Goal: Information Seeking & Learning: Find specific fact

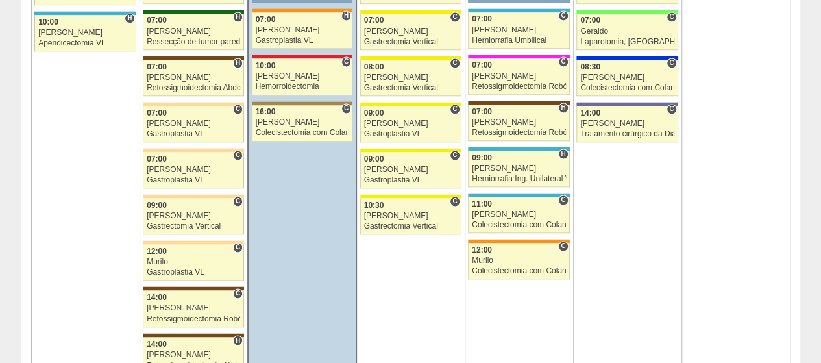
scroll to position [1038, 0]
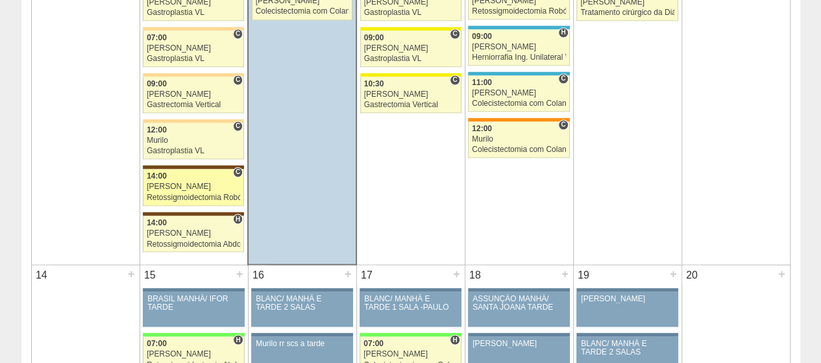
click at [199, 172] on div "14:00" at bounding box center [193, 176] width 93 height 8
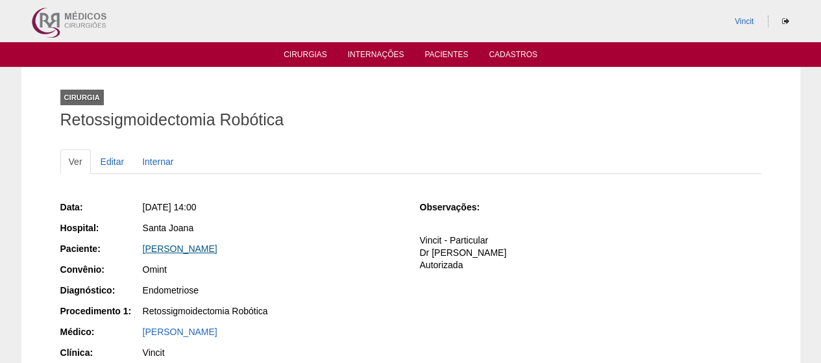
click at [217, 252] on link "PERLA APARECIDA GOMES CRUZ" at bounding box center [180, 248] width 75 height 10
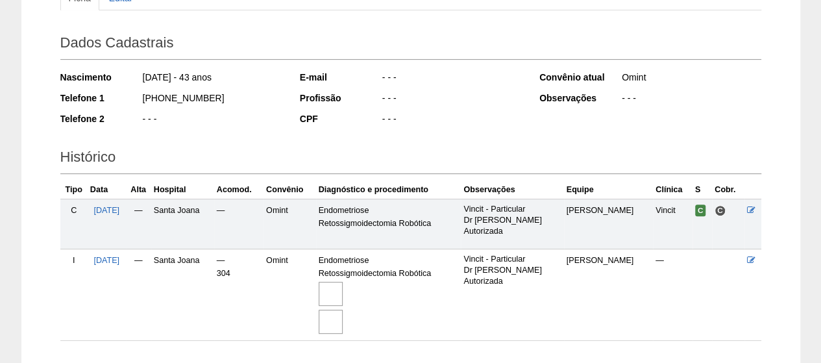
scroll to position [249, 0]
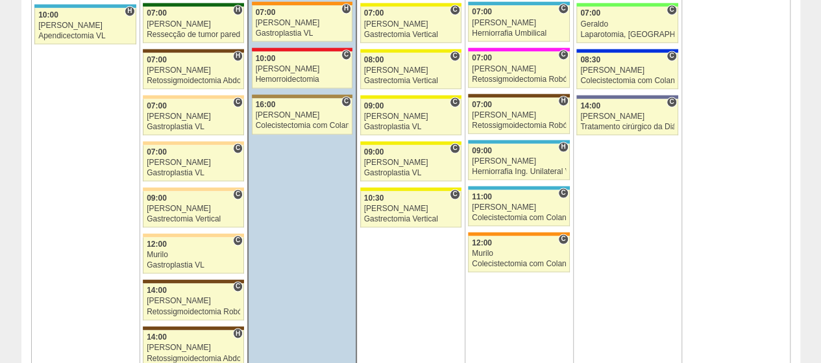
scroll to position [1038, 0]
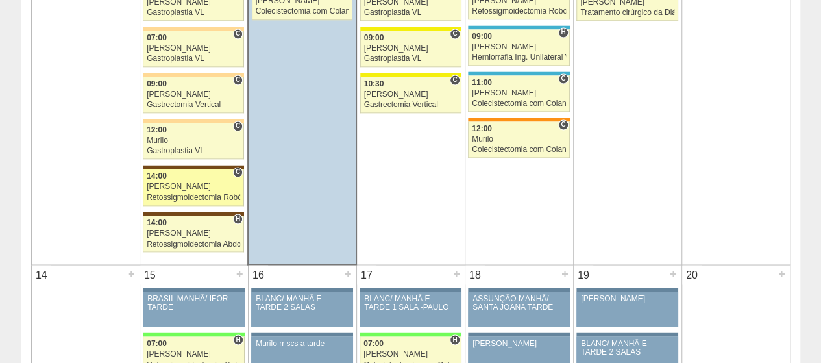
click at [189, 172] on div "14:00" at bounding box center [193, 176] width 93 height 8
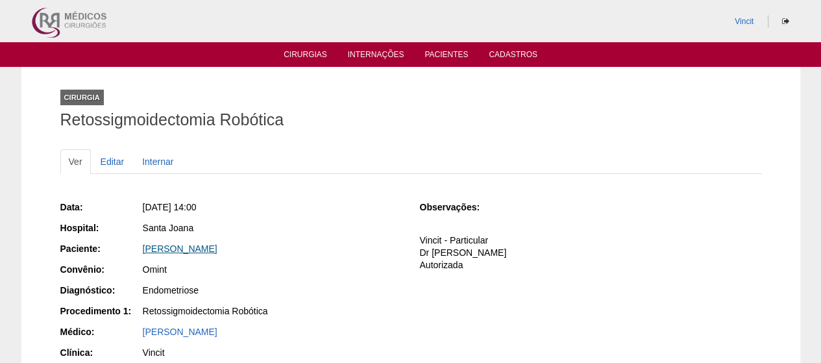
click at [217, 245] on link "PERLA APARECIDA GOMES CRUZ" at bounding box center [180, 248] width 75 height 10
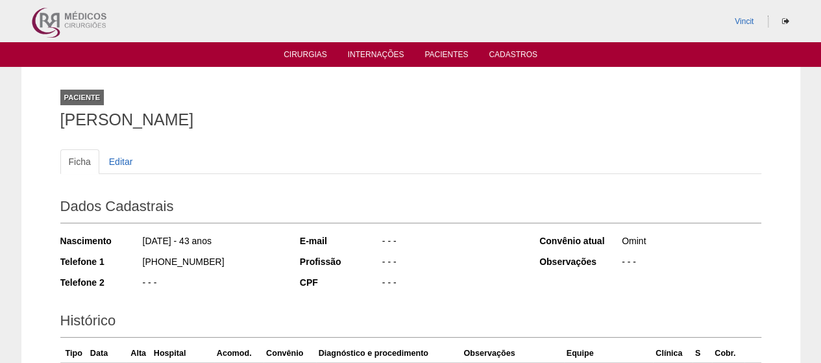
drag, startPoint x: 337, startPoint y: 112, endPoint x: 91, endPoint y: 125, distance: 245.6
click at [49, 123] on div "Paciente PERLA APARECIDA GOMES CRUZ Ficha Editar Dados Cadastrais Nascimento 27…" at bounding box center [410, 302] width 779 height 470
copy h1 "PERLA APARECIDA GOMES CRUZ"
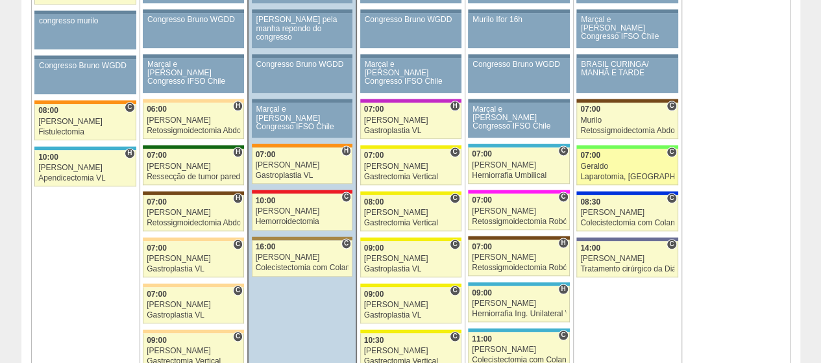
scroll to position [844, 0]
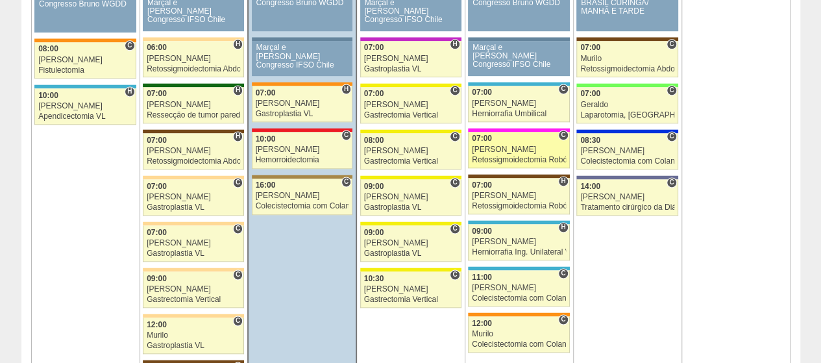
click at [507, 147] on div "[PERSON_NAME]" at bounding box center [519, 149] width 94 height 8
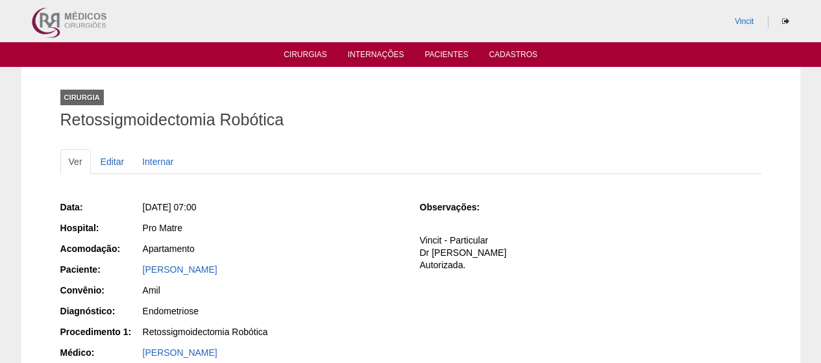
click at [202, 260] on div "Data: [DATE] 07:00 Hospital: Pro Matre Acomodação: Apartamento Paciente: [PERSO…" at bounding box center [230, 323] width 341 height 254
click at [217, 264] on link "[PERSON_NAME]" at bounding box center [180, 269] width 75 height 10
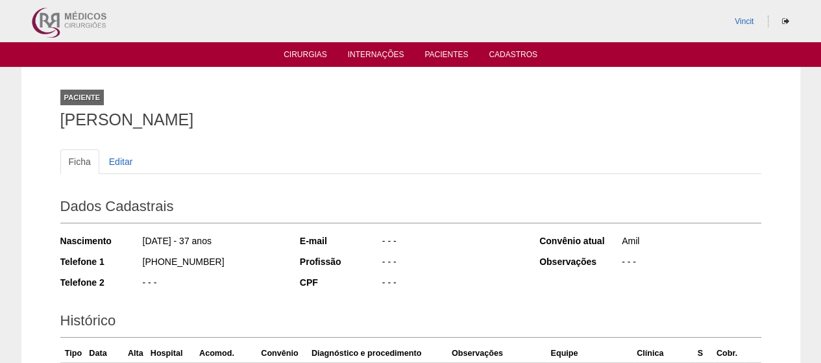
drag, startPoint x: 302, startPoint y: 126, endPoint x: 50, endPoint y: 119, distance: 251.9
click at [51, 119] on div "Paciente [PERSON_NAME] Ficha Editar Dados Cadastrais Nascimento [DATE] - 37 ano…" at bounding box center [411, 256] width 720 height 378
copy h1 "[PERSON_NAME]"
click at [751, 173] on ul "Ficha Editar" at bounding box center [410, 161] width 701 height 25
click at [732, 149] on ul "Ficha Editar" at bounding box center [410, 161] width 701 height 25
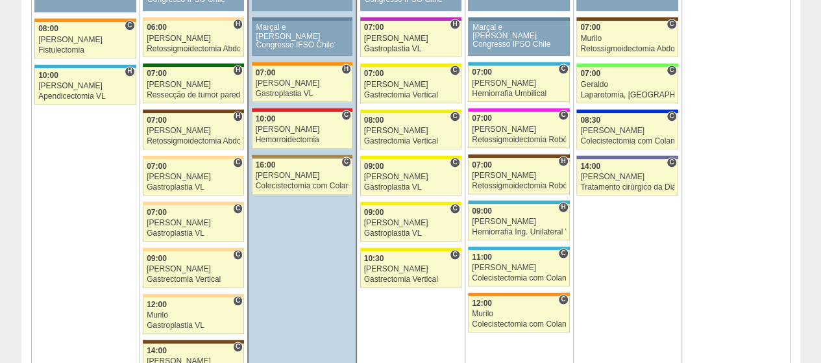
scroll to position [844, 0]
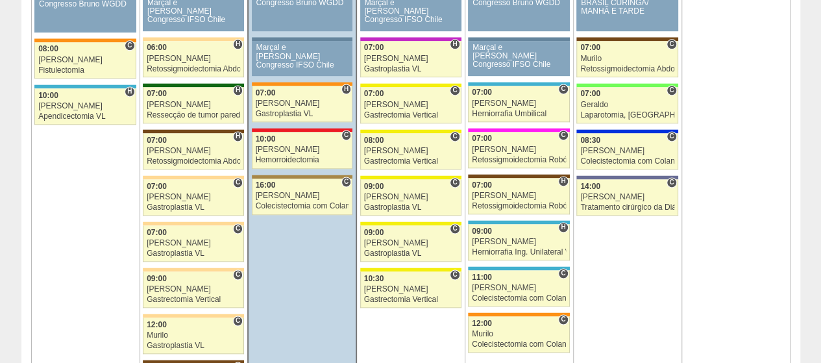
click at [738, 162] on td "13 +" at bounding box center [735, 168] width 108 height 579
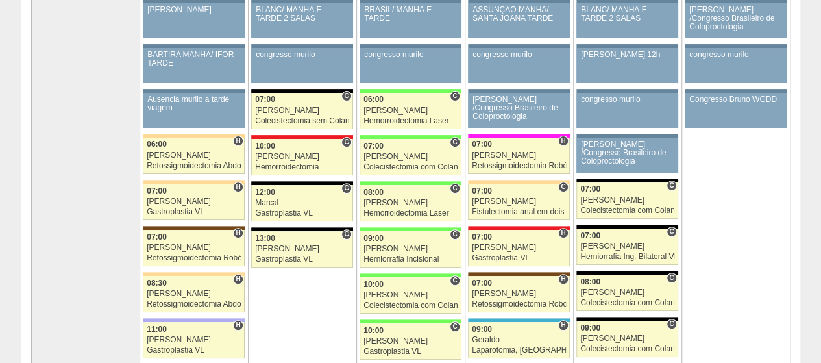
scroll to position [0, 0]
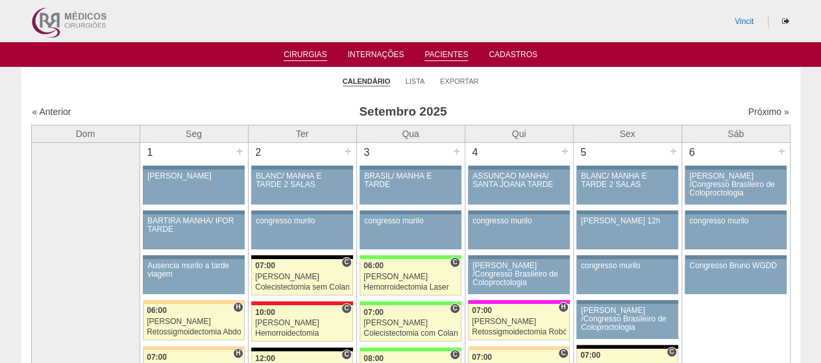
click at [445, 51] on link "Pacientes" at bounding box center [445, 55] width 43 height 11
click at [453, 55] on link "Pacientes" at bounding box center [445, 55] width 43 height 11
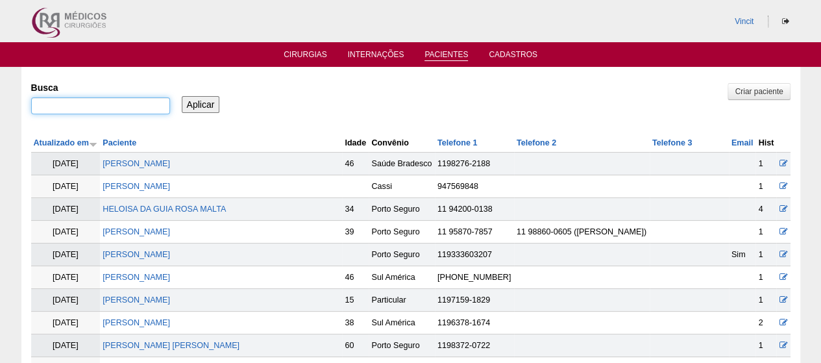
drag, startPoint x: 94, startPoint y: 99, endPoint x: 104, endPoint y: 103, distance: 10.5
click at [94, 99] on input "Busca" at bounding box center [100, 105] width 139 height 17
type input "[PERSON_NAME]"
click at [182, 96] on input "Aplicar" at bounding box center [201, 104] width 38 height 17
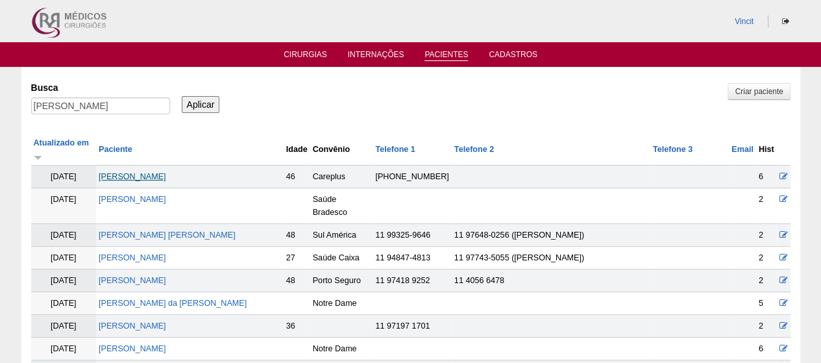
click at [166, 172] on link "[PERSON_NAME]" at bounding box center [132, 176] width 67 height 9
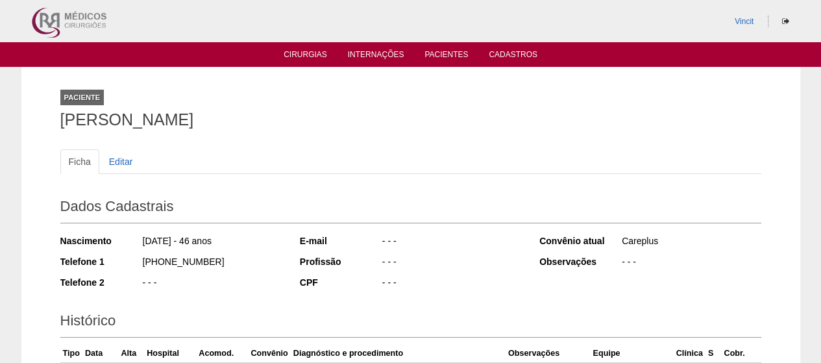
drag, startPoint x: 361, startPoint y: 121, endPoint x: 53, endPoint y: 121, distance: 307.6
click at [51, 121] on div "Paciente [PERSON_NAME] Ficha Editar Dados Cadastrais Nascimento [DATE] - 46 ano…" at bounding box center [411, 347] width 720 height 560
copy h1 "[PERSON_NAME]"
click at [301, 54] on link "Cirurgias" at bounding box center [305, 55] width 43 height 11
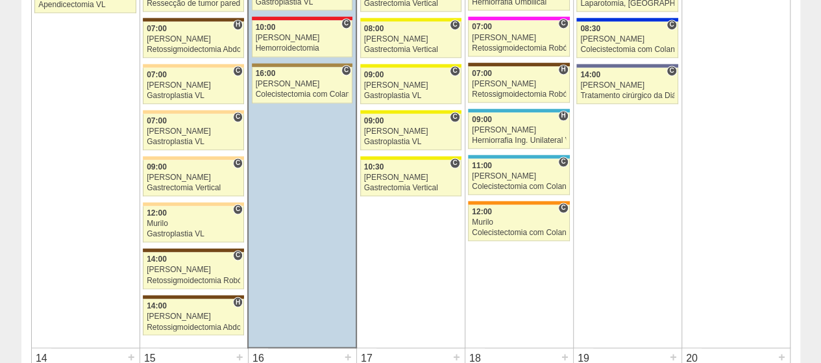
scroll to position [1038, 0]
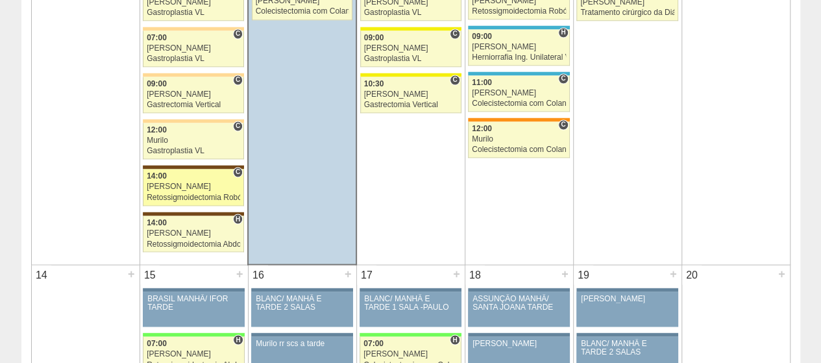
click at [199, 184] on div "[PERSON_NAME]" at bounding box center [193, 186] width 93 height 8
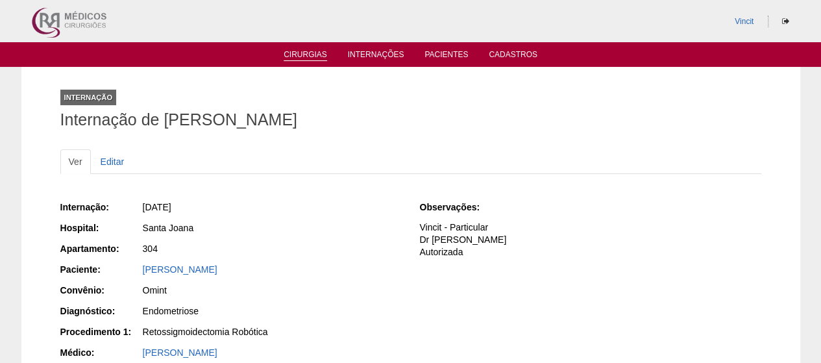
click at [306, 54] on link "Cirurgias" at bounding box center [305, 55] width 43 height 11
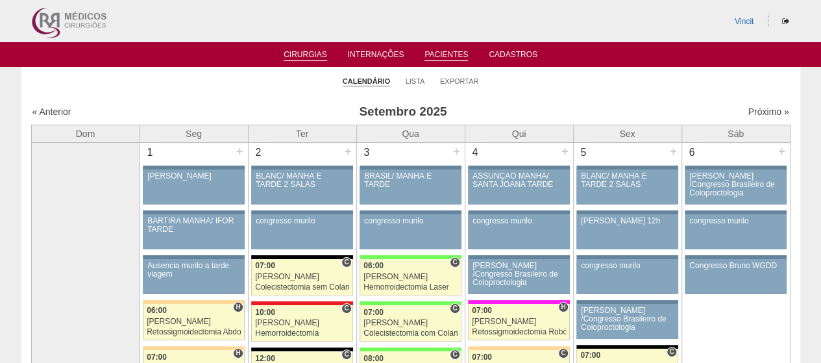
click at [445, 51] on link "Pacientes" at bounding box center [445, 55] width 43 height 11
click at [458, 55] on link "Pacientes" at bounding box center [445, 55] width 43 height 11
click at [432, 52] on link "Pacientes" at bounding box center [445, 55] width 43 height 11
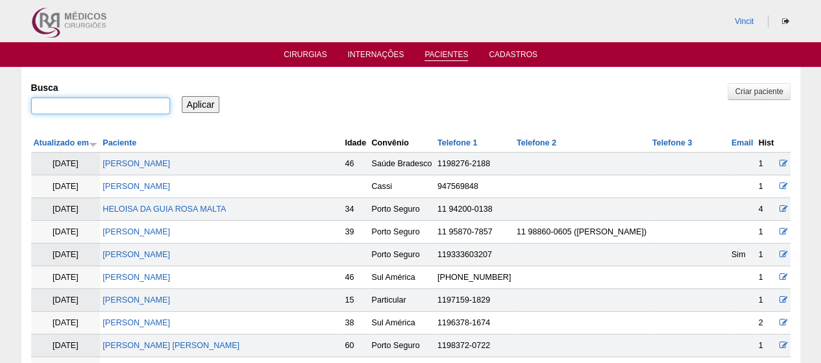
click at [104, 109] on input "Busca" at bounding box center [100, 105] width 139 height 17
type input "DUILIA"
click at [182, 96] on input "Aplicar" at bounding box center [201, 104] width 38 height 17
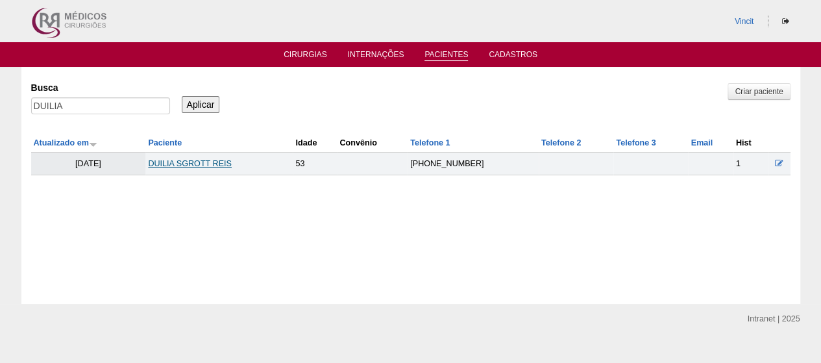
click at [223, 159] on link "DUILIA SGROTT REIS" at bounding box center [190, 163] width 84 height 9
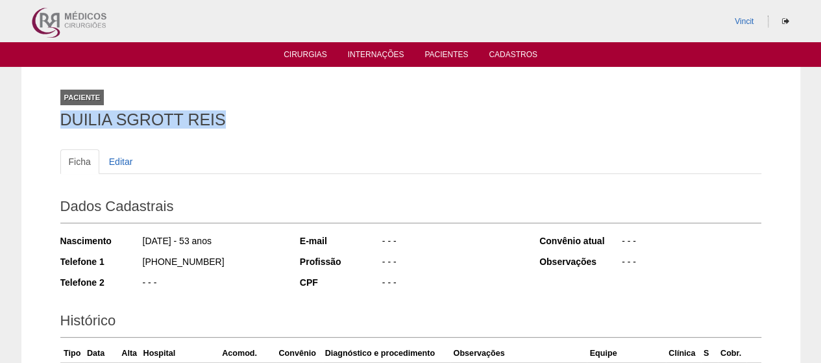
drag, startPoint x: 260, startPoint y: 115, endPoint x: 19, endPoint y: 110, distance: 240.2
click at [19, 110] on div "Paciente DUILIA SGROTT REIS Ficha Editar Dados Cadastrais Nascimento [DATE] - 5…" at bounding box center [410, 261] width 821 height 389
copy h1 "DUILIA SGROTT REIS"
